Goal: Information Seeking & Learning: Check status

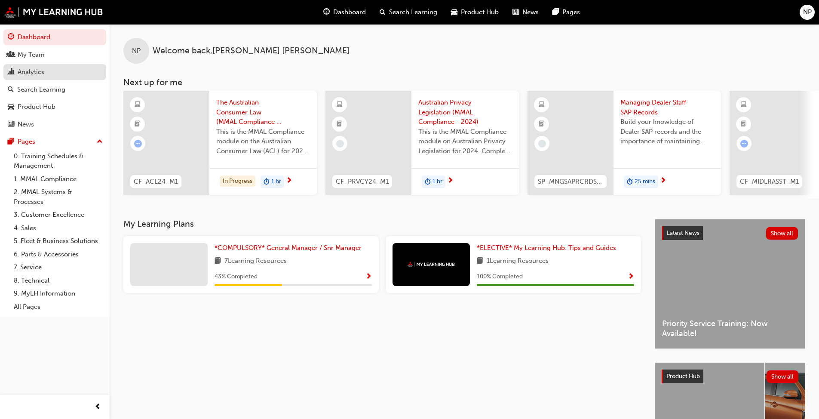
click at [37, 67] on div "Analytics" at bounding box center [31, 72] width 27 height 10
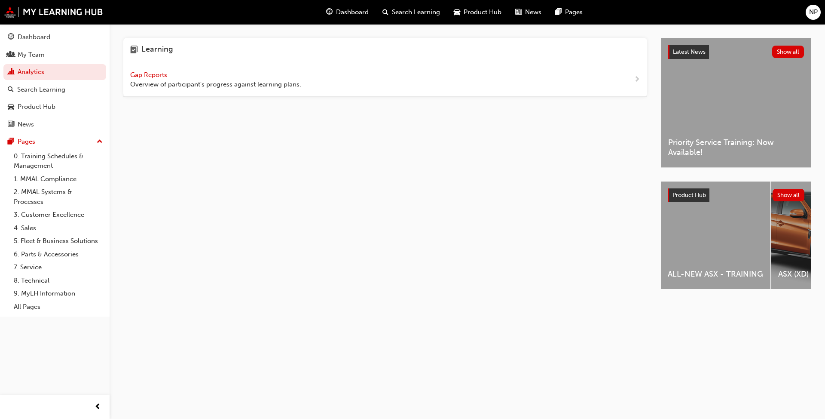
click at [145, 73] on span "Gap Reports" at bounding box center [149, 75] width 39 height 8
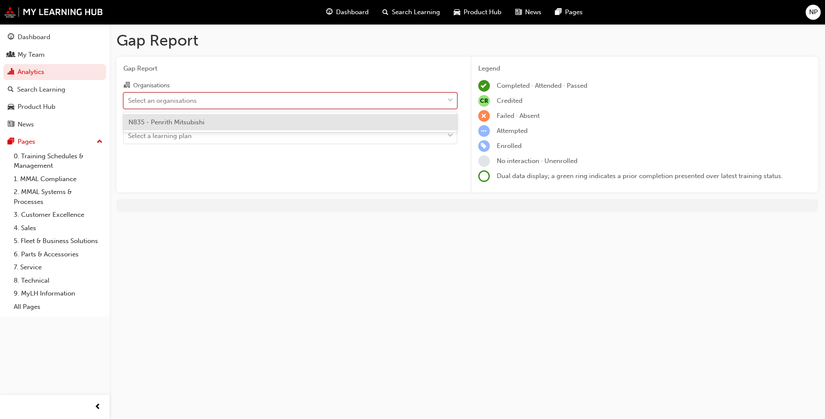
click at [173, 95] on div "Select an organisations" at bounding box center [162, 100] width 69 height 10
click at [129, 96] on input "Organisations option N835 - Penrith Mitsubishi focused, 1 of 1. 1 result availa…" at bounding box center [128, 99] width 1 height 7
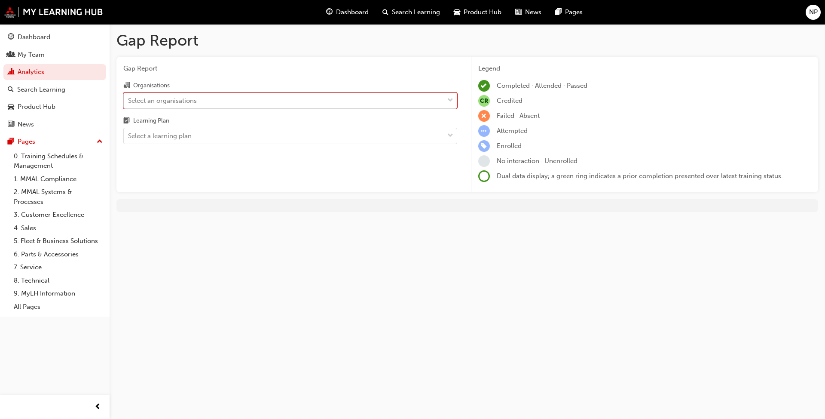
click at [173, 95] on div "Select an organisations" at bounding box center [162, 100] width 69 height 10
click at [129, 96] on input "Organisations 0 results available. Select is focused ,type to refine list, pres…" at bounding box center [128, 99] width 1 height 7
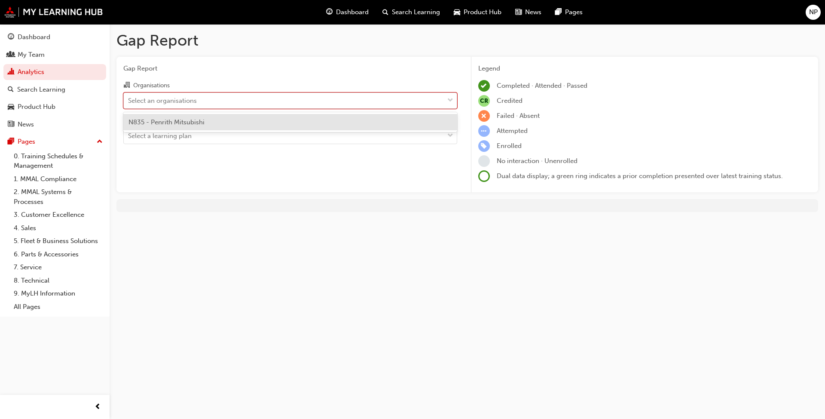
click at [162, 101] on div "Select an organisations" at bounding box center [162, 100] width 69 height 10
click at [129, 101] on input "Organisations option N835 - Penrith Mitsubishi focused, 1 of 1. 1 result availa…" at bounding box center [128, 99] width 1 height 7
click at [158, 121] on span "N835 - Penrith Mitsubishi" at bounding box center [166, 122] width 76 height 8
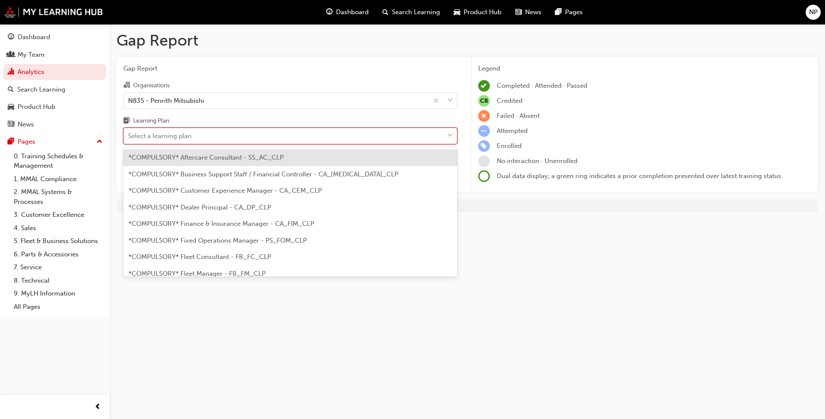
click at [192, 138] on div "Select a learning plan" at bounding box center [160, 136] width 64 height 10
click at [129, 138] on input "Learning Plan option *COMPULSORY* Aftercare Consultant - SS_AC_CLP focused, 1 o…" at bounding box center [128, 135] width 1 height 7
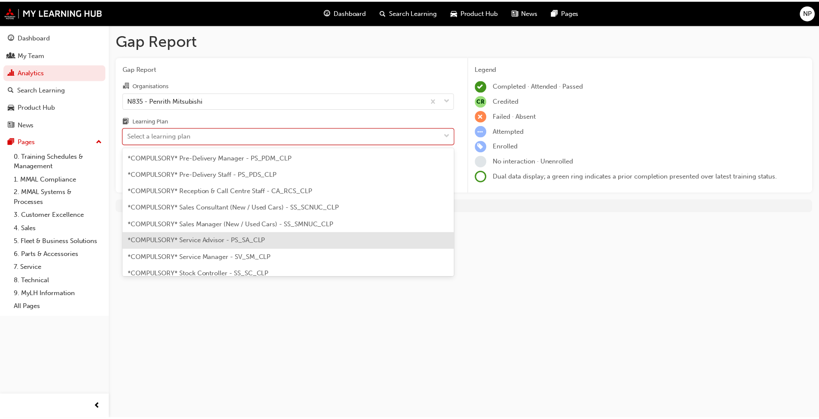
scroll to position [258, 0]
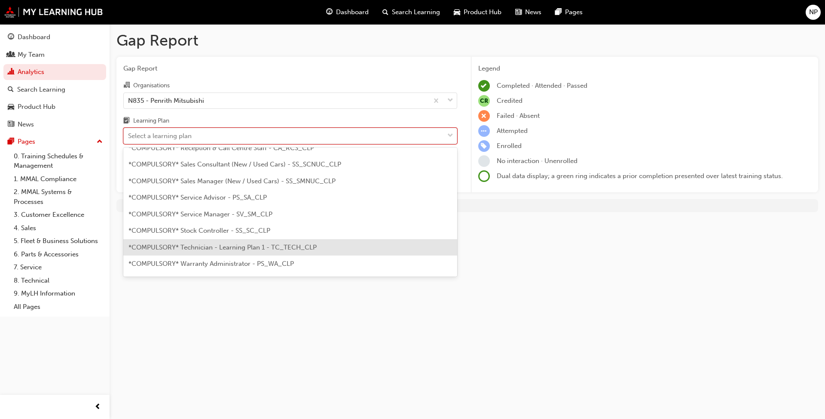
click at [241, 245] on span "*COMPULSORY* Technician - Learning Plan 1 - TC_TECH_CLP" at bounding box center [222, 247] width 188 height 8
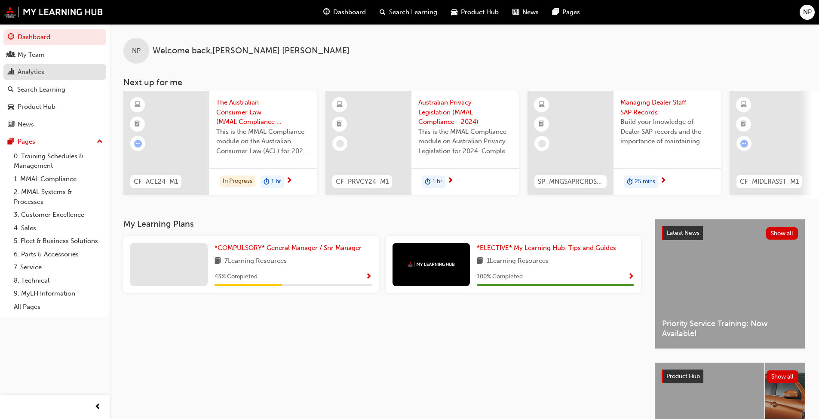
click at [29, 66] on link "Analytics" at bounding box center [54, 72] width 103 height 16
